Goal: Information Seeking & Learning: Learn about a topic

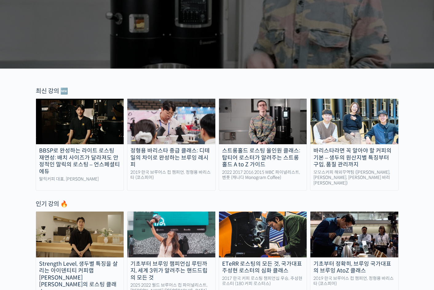
scroll to position [206, 0]
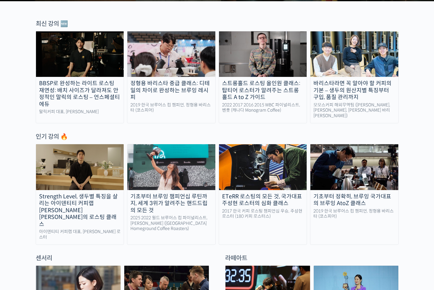
click at [169, 84] on div "정형용 바리스타 중급 클래스: 디테일의 차이로 완성하는 브루잉 레시피" at bounding box center [171, 90] width 88 height 21
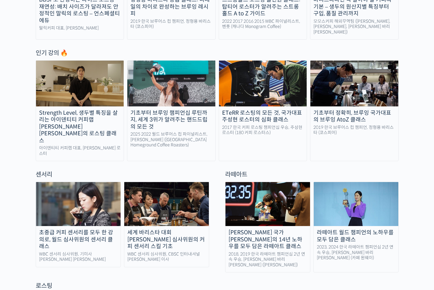
scroll to position [29, 0]
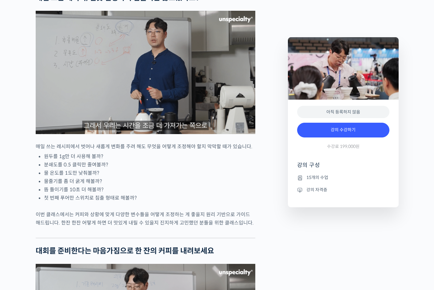
scroll to position [718, 0]
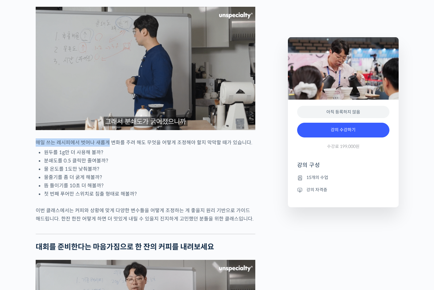
drag, startPoint x: 38, startPoint y: 163, endPoint x: 108, endPoint y: 165, distance: 70.5
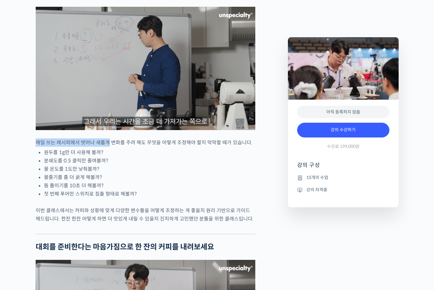
click at [108, 147] on p "매일 쓰는 레시피에서 벗어나 새롭게 변화를 주려 해도 무엇을 어떻게 조정해야 할지 막막할 때가 있습니다." at bounding box center [146, 142] width 220 height 8
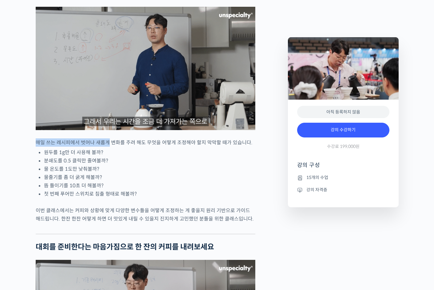
click at [108, 147] on p "매일 쓰는 레시피에서 벗어나 새롭게 변화를 주려 해도 무엇을 어떻게 조정해야 할지 막막할 때가 있습니다." at bounding box center [146, 142] width 220 height 8
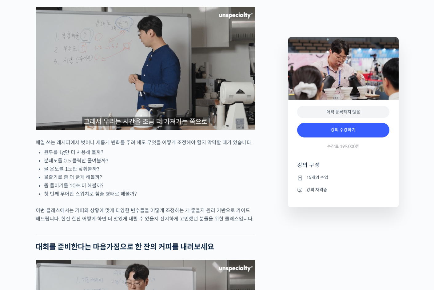
click at [100, 198] on li "첫 번째 푸어만 스위치로 침출 형태로 해볼까?" at bounding box center [149, 194] width 211 height 8
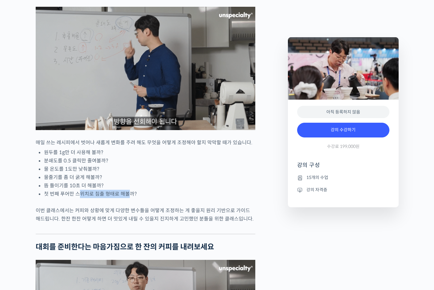
drag, startPoint x: 79, startPoint y: 215, endPoint x: 127, endPoint y: 215, distance: 48.3
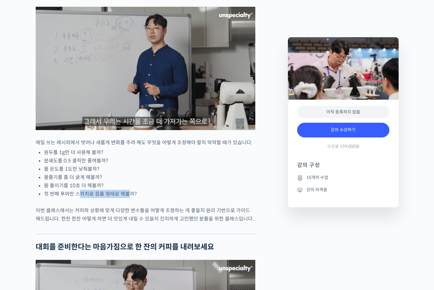
click at [127, 198] on li "첫 번째 푸어만 스위치로 침출 형태로 해볼까?" at bounding box center [149, 194] width 211 height 8
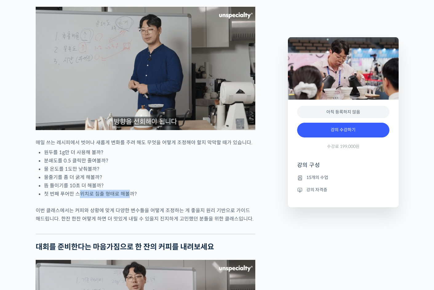
click at [127, 198] on li "첫 번째 푸어만 스위치로 침출 형태로 해볼까?" at bounding box center [149, 194] width 211 height 8
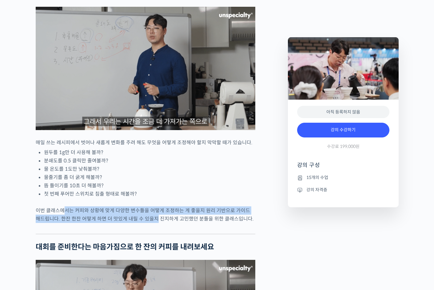
drag, startPoint x: 68, startPoint y: 231, endPoint x: 153, endPoint y: 237, distance: 84.8
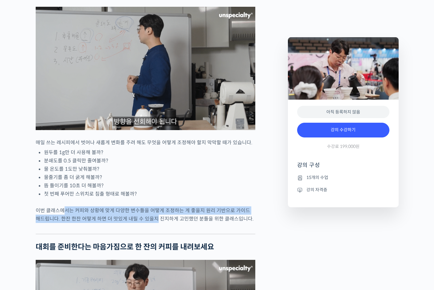
click at [153, 223] on p "이번 클래스에서는 커피와 상황에 맞게 다양한 변수들을 어떻게 조정하는 게 좋을지 원리 기반으로 가이드 해드립니다. 한잔 한잔 어떻게 하면 더 …" at bounding box center [146, 214] width 220 height 17
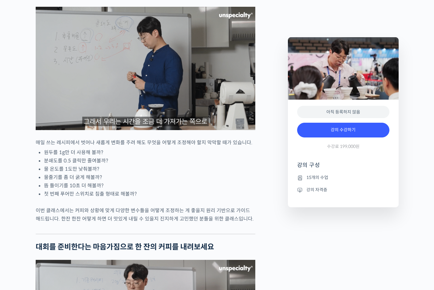
click at [154, 223] on p "이번 클래스에서는 커피와 상황에 맞게 다양한 변수들을 어떻게 조정하는 게 좋을지 원리 기반으로 가이드 해드립니다. 한잔 한잔 어떻게 하면 더 …" at bounding box center [146, 214] width 220 height 17
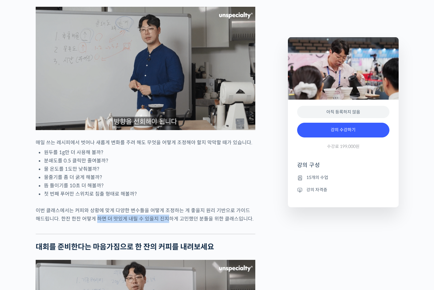
drag, startPoint x: 153, startPoint y: 236, endPoint x: 86, endPoint y: 242, distance: 68.0
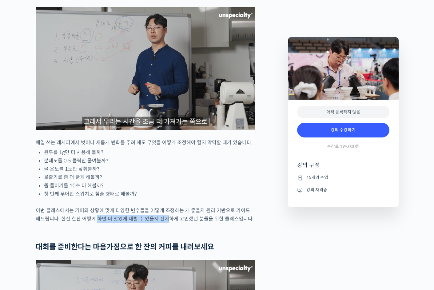
click at [86, 223] on p "이번 클래스에서는 커피와 상황에 맞게 다양한 변수들을 어떻게 조정하는 게 좋을지 원리 기반으로 가이드 해드립니다. 한잔 한잔 어떻게 하면 더 …" at bounding box center [146, 214] width 220 height 17
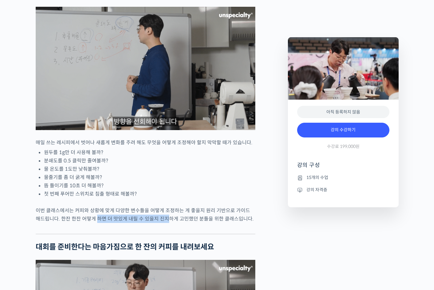
click at [91, 223] on p "이번 클래스에서는 커피와 상황에 맞게 다양한 변수들을 어떻게 조정하는 게 좋을지 원리 기반으로 가이드 해드립니다. 한잔 한잔 어떻게 하면 더 …" at bounding box center [146, 214] width 220 height 17
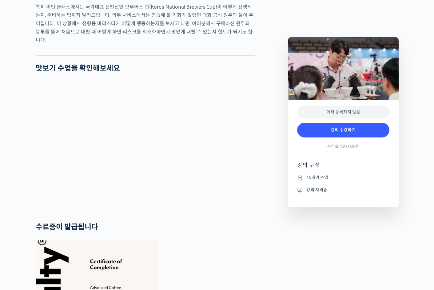
scroll to position [0, 0]
